Goal: Transaction & Acquisition: Purchase product/service

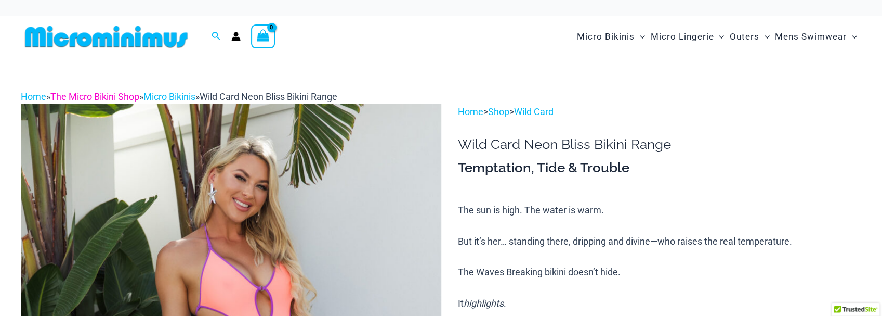
click at [115, 98] on link "The Micro Bikini Shop" at bounding box center [94, 96] width 89 height 11
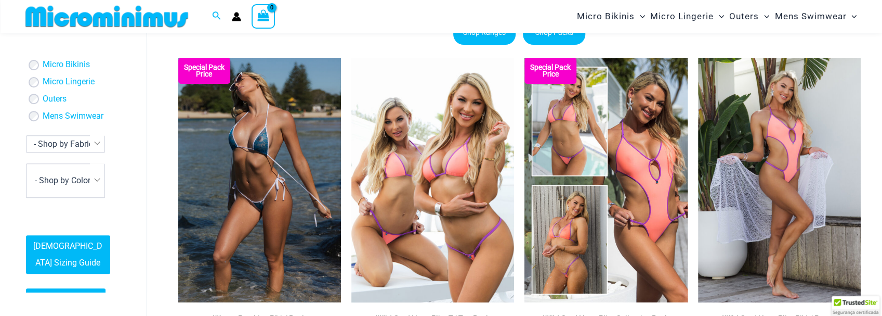
scroll to position [158, 0]
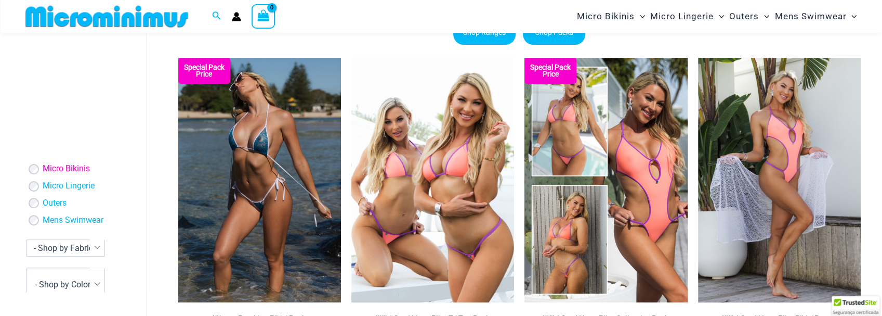
click at [46, 172] on link "Micro Bikinis" at bounding box center [66, 169] width 47 height 11
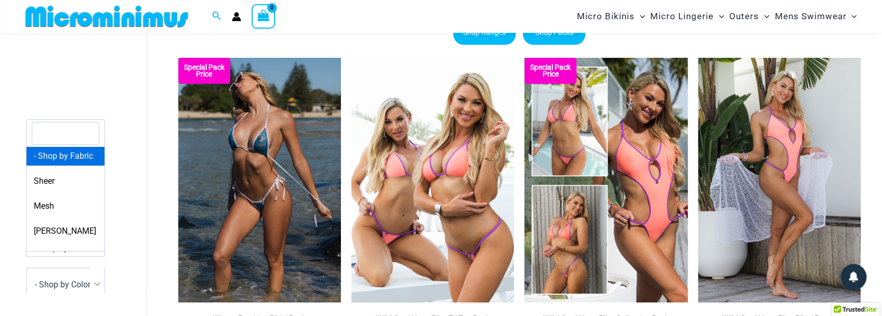
click at [80, 253] on span "- Shop by Fabric" at bounding box center [63, 248] width 59 height 10
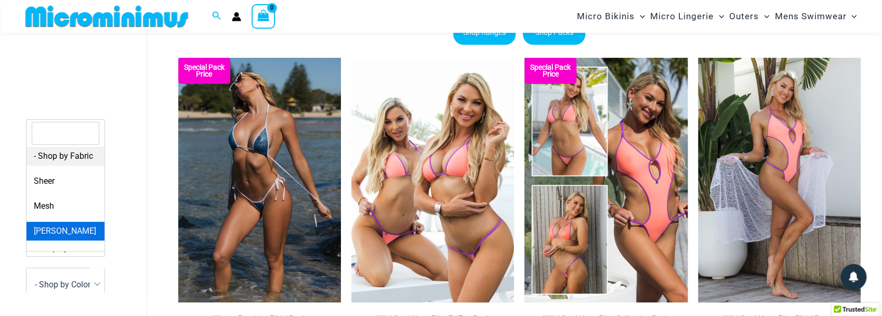
select select "****"
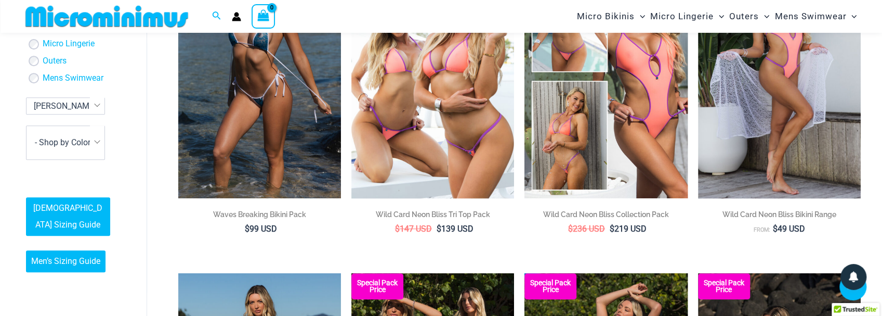
scroll to position [331, 0]
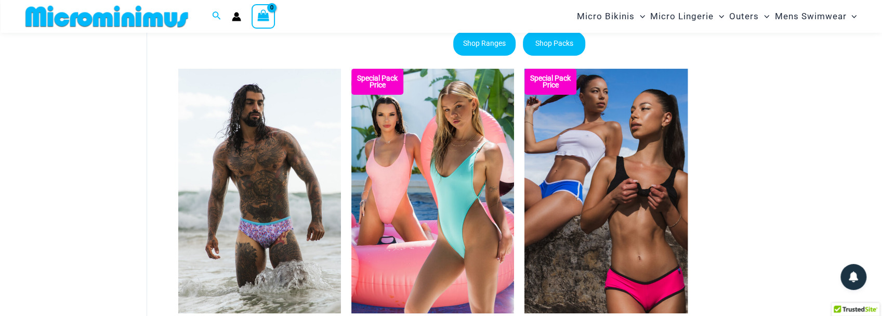
scroll to position [95, 0]
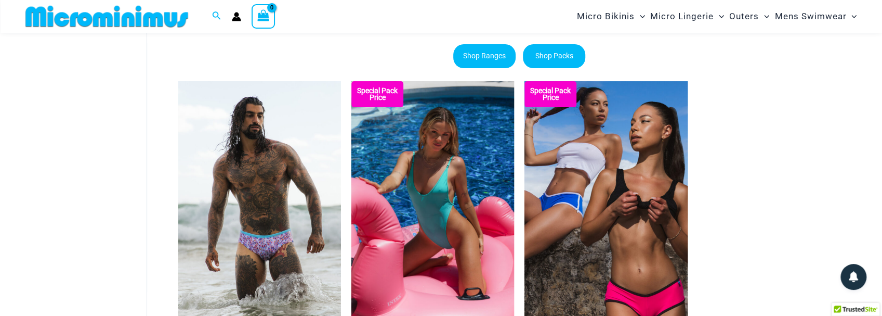
click at [407, 225] on img at bounding box center [433, 203] width 163 height 244
